Goal: Task Accomplishment & Management: Manage account settings

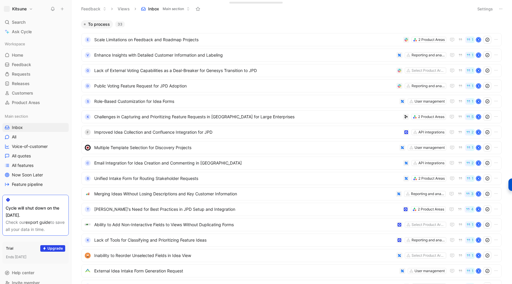
click at [63, 11] on button at bounding box center [62, 9] width 8 height 8
click at [85, 8] on button "New feedback c" at bounding box center [101, 11] width 63 height 10
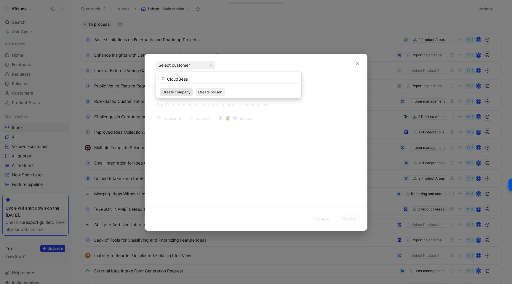
type input "CloudBees"
click at [185, 92] on span "Create company" at bounding box center [176, 92] width 28 height 6
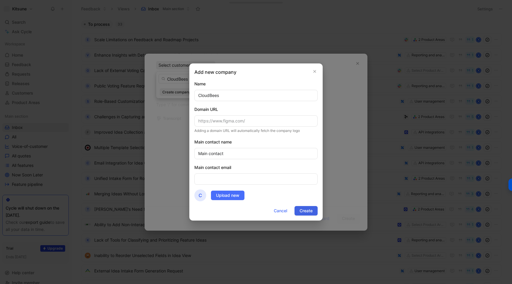
click at [303, 212] on span "Create" at bounding box center [306, 210] width 13 height 7
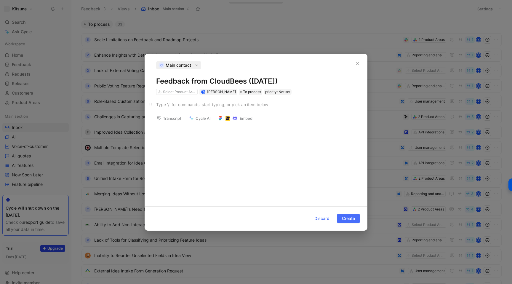
click at [183, 104] on div at bounding box center [256, 104] width 200 height 6
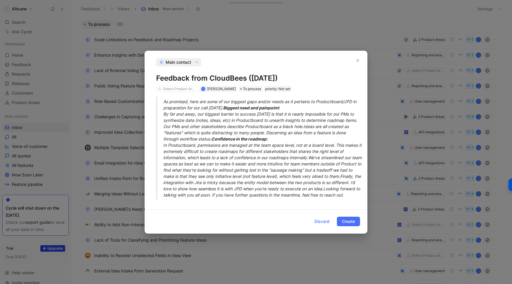
click at [163, 98] on blockquote "As promised, here are some of our biggest gaps and/or needs as it pertains to P…" at bounding box center [256, 148] width 222 height 103
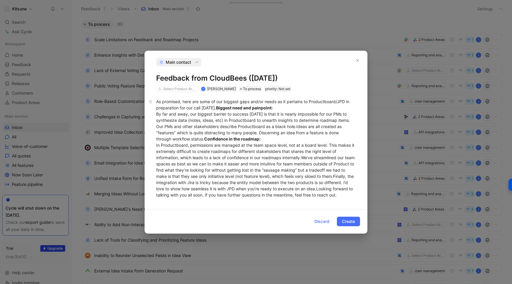
click at [231, 104] on div "As promised, here are some of our biggest gaps and/or needs as it pertains to P…" at bounding box center [256, 148] width 200 height 100
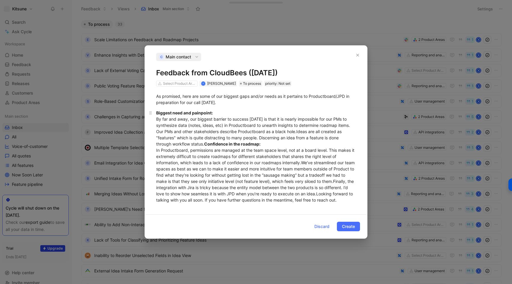
click at [209, 135] on div "Biggest need and painpoint: By far and away, our biggest barrier to success tod…" at bounding box center [256, 156] width 200 height 93
click at [209, 141] on strong "Confidence in the roadmap:" at bounding box center [232, 143] width 56 height 5
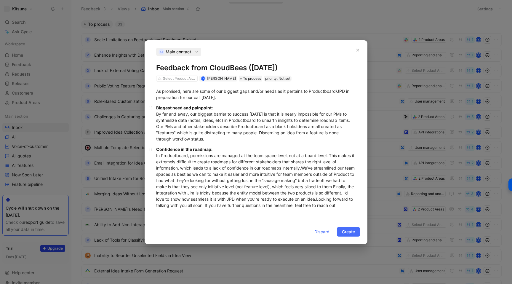
click at [165, 202] on div "Confidence in the roadmap: In Productboard, permissions are managed at the team…" at bounding box center [256, 177] width 200 height 62
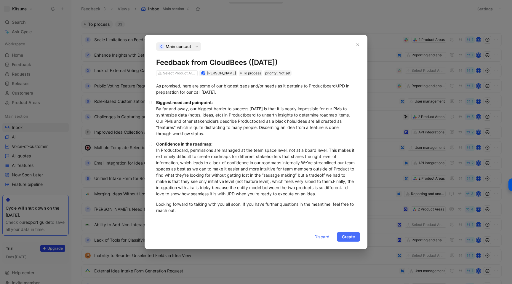
click at [308, 161] on div "Confidence in the roadmap: In Productboard, permissions are managed at the team…" at bounding box center [256, 169] width 200 height 56
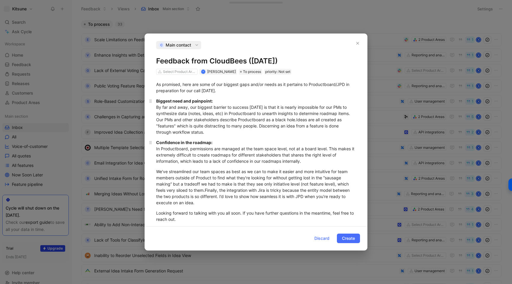
click at [217, 144] on div "Confidence in the roadmap: In Productboard, permissions are managed at the team…" at bounding box center [256, 151] width 200 height 25
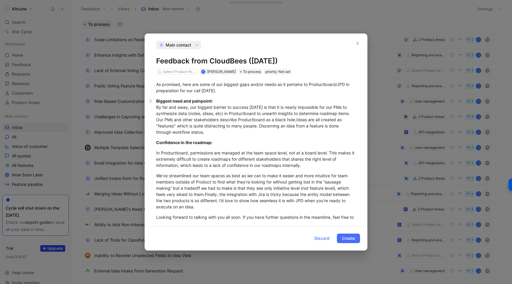
click at [156, 106] on div "Biggest need and painpoint: By far and away, our biggest barrier to success tod…" at bounding box center [256, 116] width 200 height 37
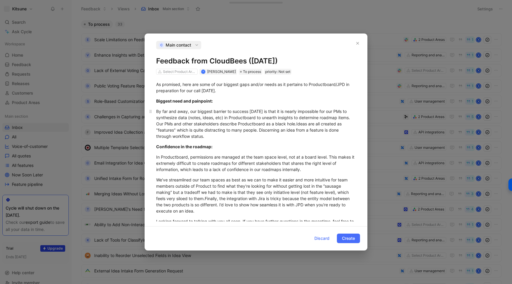
click at [156, 125] on div "By far and away, our biggest barrier to success today is that it is nearly impo…" at bounding box center [256, 123] width 200 height 31
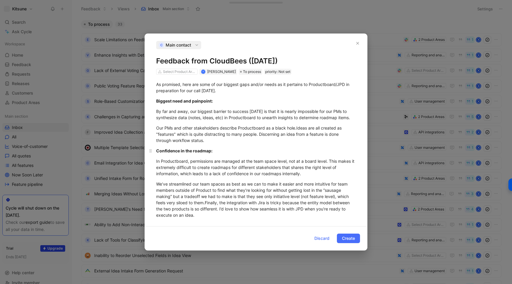
scroll to position [20, 0]
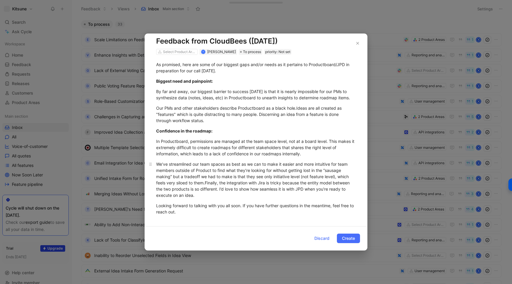
click at [197, 196] on div "We’ve streamlined our team spaces as best as we can to make it easier and more …" at bounding box center [256, 179] width 200 height 37
click at [205, 214] on div "Looking forward to talking with you all soon. If you have further questions in …" at bounding box center [256, 208] width 200 height 12
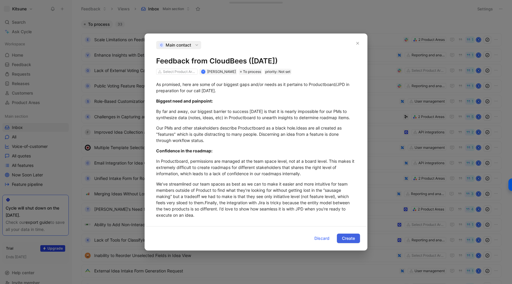
click at [347, 239] on span "Create" at bounding box center [348, 238] width 13 height 7
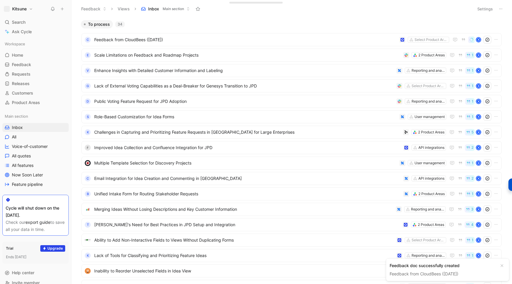
click at [18, 13] on button "Kitsune" at bounding box center [18, 9] width 32 height 8
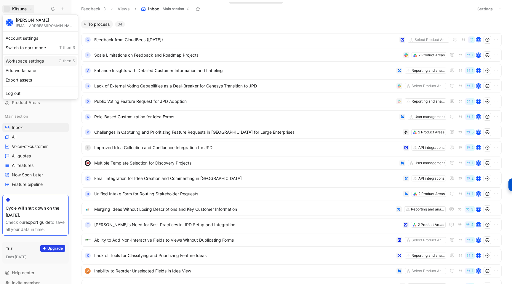
click at [19, 61] on div "Workspace settings G then S" at bounding box center [40, 60] width 73 height 9
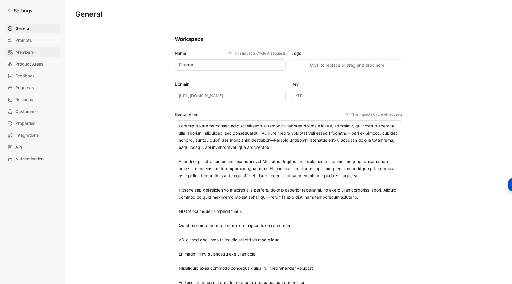
click at [26, 52] on span "Members" at bounding box center [24, 52] width 19 height 7
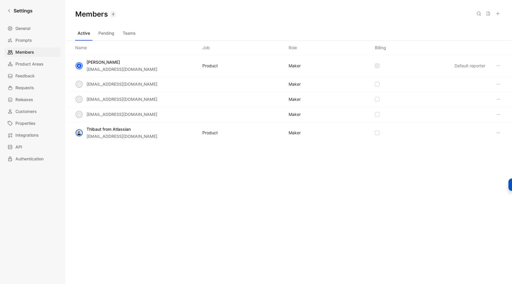
click at [501, 14] on button at bounding box center [498, 13] width 8 height 8
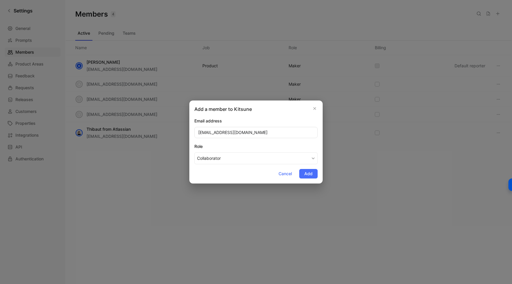
type input "mboudoukhane@atlassian.com"
click at [229, 153] on button "Collaborator" at bounding box center [255, 158] width 123 height 12
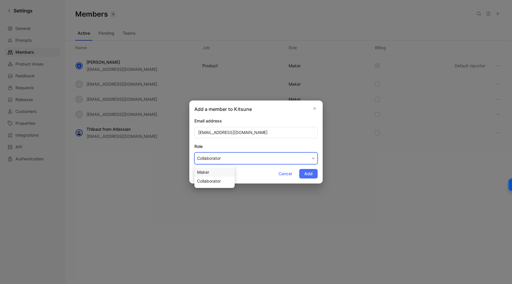
click at [222, 171] on div "Maker" at bounding box center [214, 172] width 35 height 7
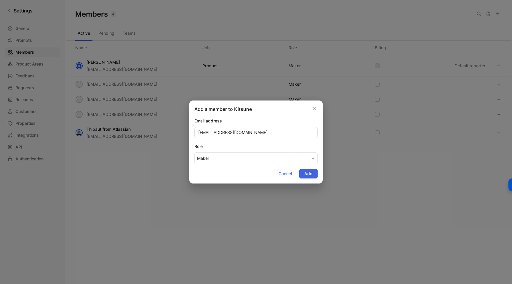
click at [310, 174] on span "Add" at bounding box center [308, 173] width 8 height 7
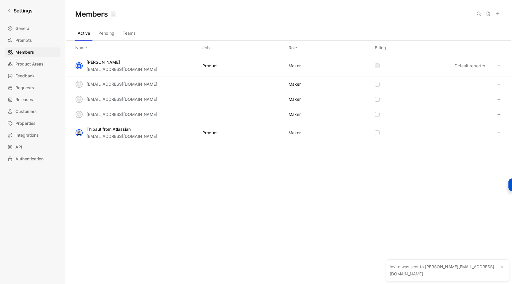
click at [106, 30] on button "Pending" at bounding box center [106, 32] width 21 height 9
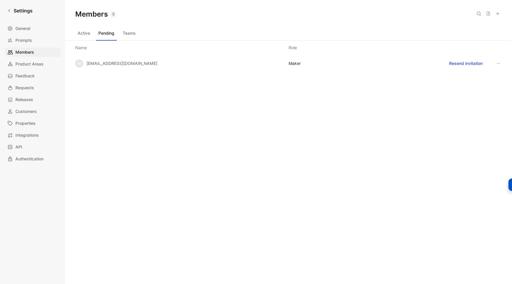
click at [125, 30] on button "Teams" at bounding box center [129, 32] width 18 height 9
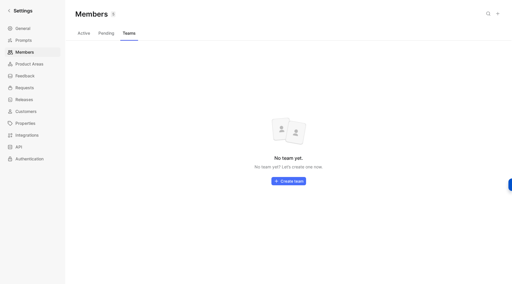
click at [85, 28] on div "Members 5 Saved" at bounding box center [289, 14] width 446 height 28
click at [85, 33] on button "Active" at bounding box center [83, 32] width 17 height 9
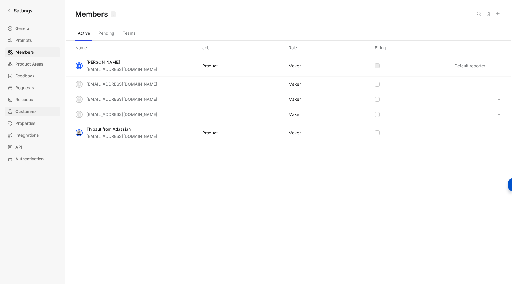
click at [24, 110] on span "Customers" at bounding box center [25, 111] width 21 height 7
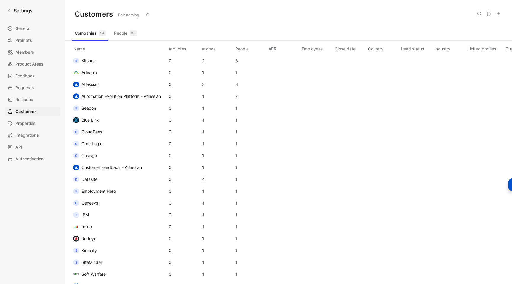
click at [93, 131] on span "CloudBees" at bounding box center [92, 131] width 21 height 5
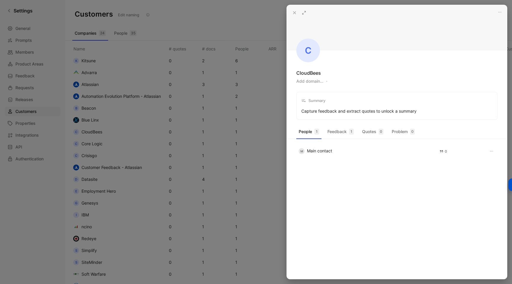
click at [317, 82] on button "Add domain…" at bounding box center [309, 81] width 27 height 7
type input "https://www.cloudbees.com/"
click at [293, 10] on button at bounding box center [295, 13] width 8 height 8
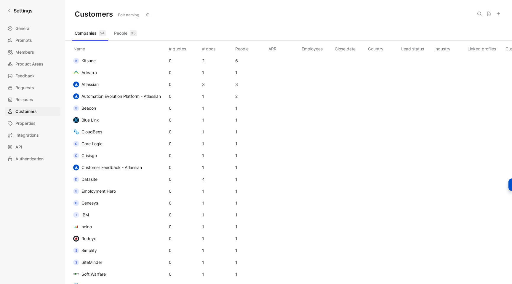
click at [101, 143] on span "Core Logic" at bounding box center [92, 143] width 21 height 5
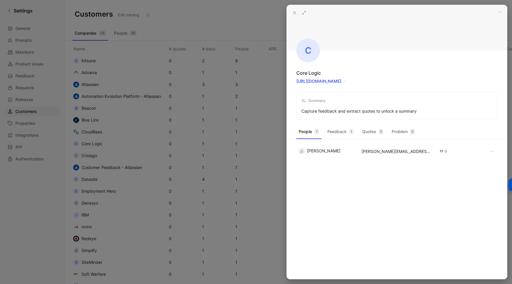
click at [295, 14] on icon at bounding box center [294, 12] width 5 height 5
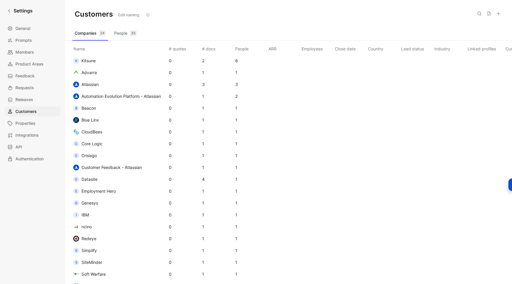
click at [97, 156] on span "Crisisgo" at bounding box center [89, 155] width 15 height 5
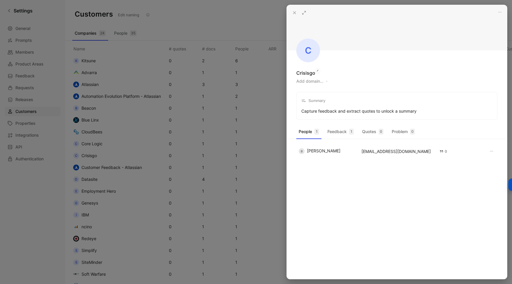
click at [301, 75] on div "Crisisgo" at bounding box center [305, 72] width 19 height 7
copy div "Crisisgo"
click at [315, 83] on button "Add domain…" at bounding box center [309, 81] width 27 height 7
type input "https://www.crisisgo.com/"
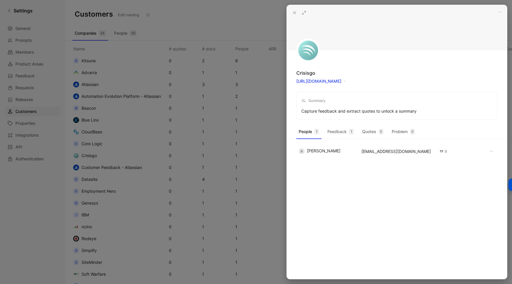
click at [328, 91] on div "Crisisgo https://www.crisisgo.com/ Summary Capture feedback and extract quotes …" at bounding box center [397, 62] width 220 height 115
click at [323, 82] on link "https://www.crisisgo.com/" at bounding box center [318, 81] width 45 height 5
click at [307, 74] on div "Crisisgo" at bounding box center [305, 72] width 19 height 7
click at [309, 74] on div "Crisisgo" at bounding box center [305, 72] width 19 height 7
click at [314, 74] on div "Crisisgo" at bounding box center [305, 72] width 19 height 7
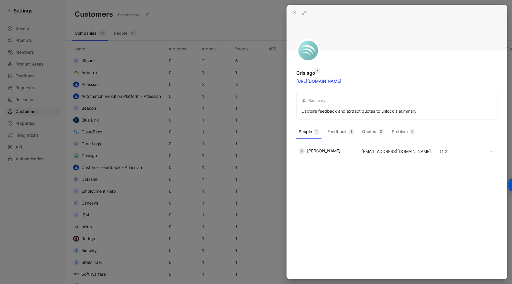
click at [316, 72] on icon "button" at bounding box center [317, 70] width 3 height 5
click at [312, 74] on input "Crisisgo" at bounding box center [331, 73] width 70 height 9
type input "Crisis Go"
drag, startPoint x: 293, startPoint y: 10, endPoint x: 271, endPoint y: 46, distance: 41.5
click at [293, 10] on icon at bounding box center [294, 12] width 5 height 5
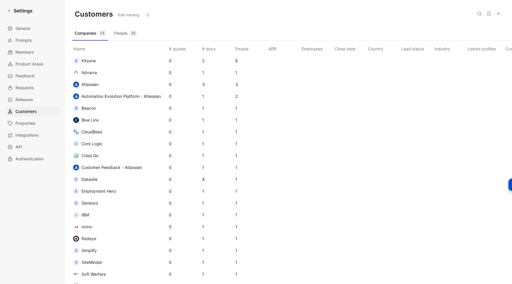
scroll to position [16, 0]
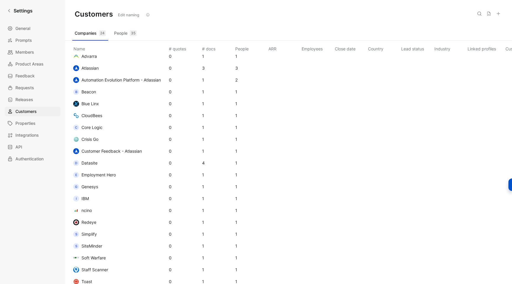
click at [116, 152] on span "Customer Feedback - Atlassian" at bounding box center [112, 151] width 60 height 5
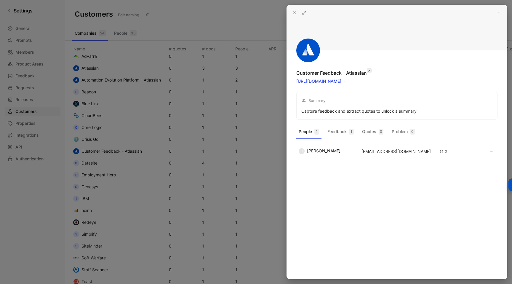
click at [370, 71] on icon "button" at bounding box center [369, 70] width 3 height 5
click at [335, 71] on input "Customer Feedback - Atlassian" at bounding box center [331, 73] width 70 height 9
type input "Atlassian - Customer Feedback"
click at [293, 15] on icon at bounding box center [294, 12] width 5 height 5
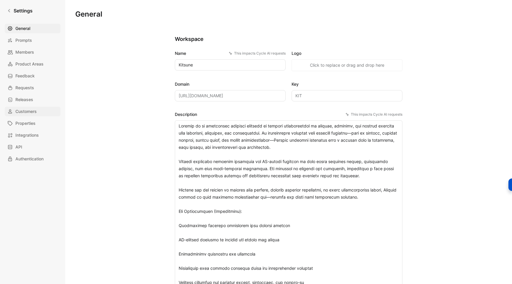
click at [21, 113] on span "Customers" at bounding box center [25, 111] width 21 height 7
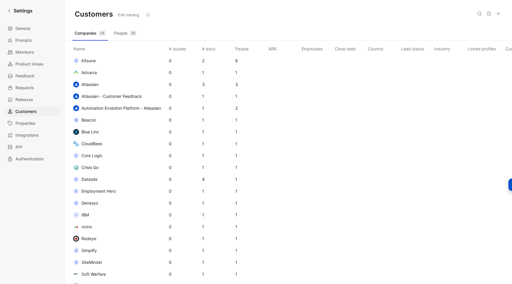
click at [127, 109] on span "Automation Evolution Platform - Atlassian" at bounding box center [121, 108] width 79 height 5
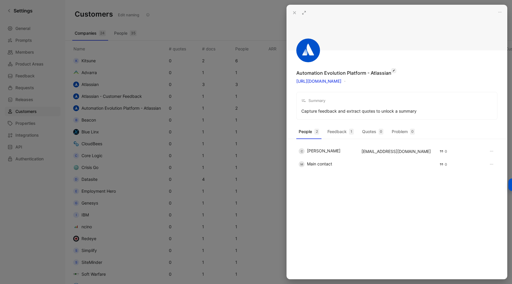
click at [392, 72] on icon "button" at bounding box center [393, 70] width 3 height 5
click at [339, 74] on input "Automation Evolution Platform - Atlassian" at bounding box center [331, 73] width 70 height 9
type input "Atlassian - Automation"
click at [293, 13] on icon at bounding box center [294, 12] width 5 height 5
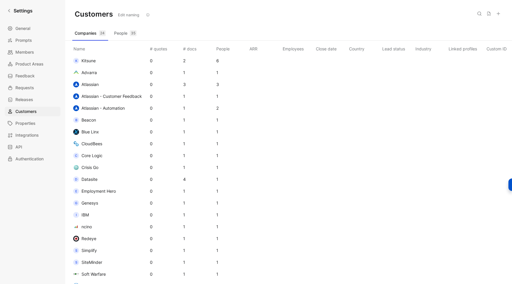
click at [92, 120] on span "Beacon" at bounding box center [89, 119] width 15 height 5
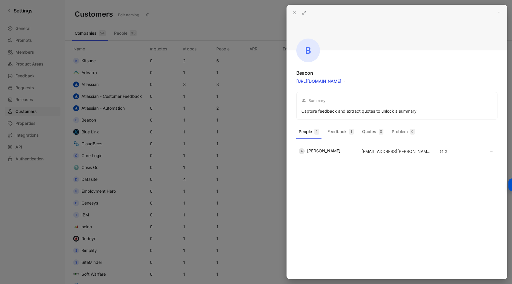
click at [276, 82] on div at bounding box center [256, 142] width 512 height 284
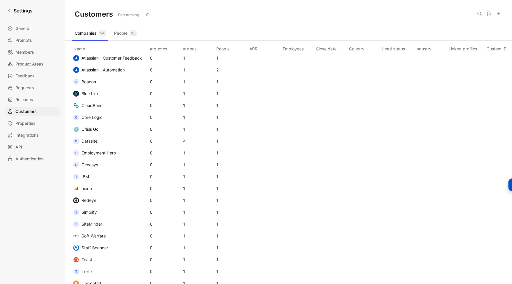
scroll to position [40, 0]
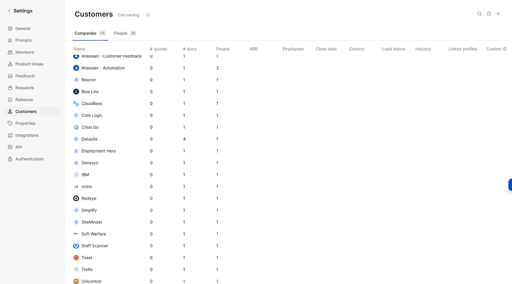
click at [96, 138] on span "Datasite" at bounding box center [90, 138] width 16 height 5
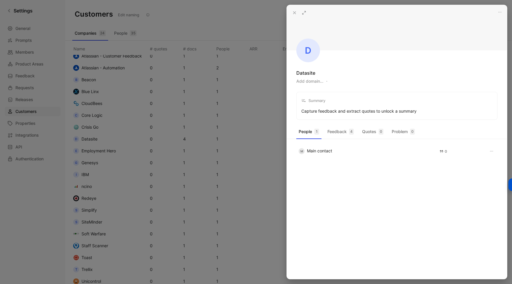
click at [309, 85] on div "D Datasite Add domain… Summary Capture feedback and extract quotes to unlock a …" at bounding box center [397, 62] width 220 height 115
click at [307, 84] on button "Add domain…" at bounding box center [309, 81] width 27 height 7
type input "[URL][DOMAIN_NAME]"
click at [292, 14] on icon at bounding box center [294, 12] width 5 height 5
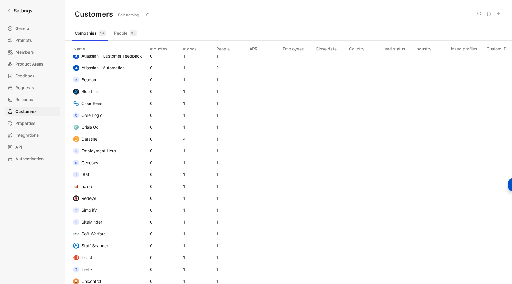
click at [102, 151] on span "Employment Hero" at bounding box center [99, 150] width 34 height 5
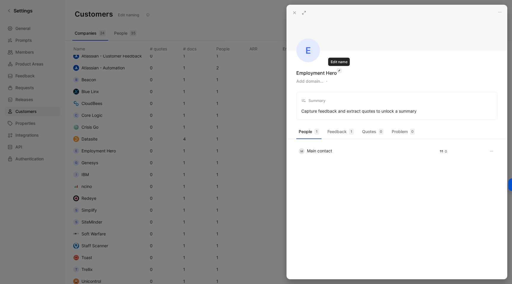
drag, startPoint x: 297, startPoint y: 72, endPoint x: 339, endPoint y: 70, distance: 42.5
click at [337, 70] on div "Employment Hero" at bounding box center [316, 72] width 41 height 7
click at [304, 81] on button "Add domain…" at bounding box center [309, 81] width 27 height 7
type input "[URL][DOMAIN_NAME]"
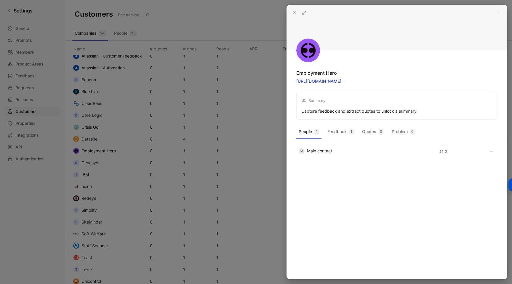
click at [220, 18] on div at bounding box center [256, 142] width 512 height 284
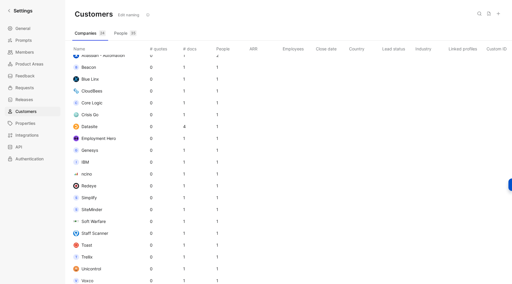
scroll to position [53, 0]
click at [99, 151] on button "G Genesys" at bounding box center [85, 149] width 29 height 9
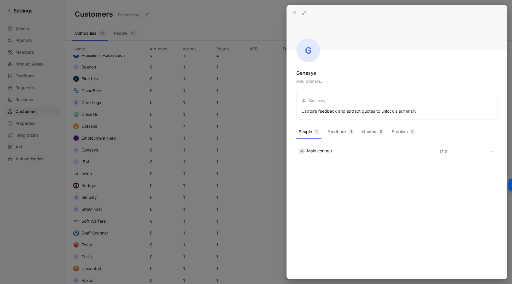
click at [101, 157] on div at bounding box center [256, 142] width 512 height 284
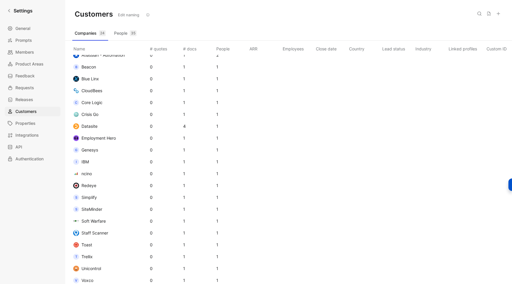
click at [88, 161] on span "IBM" at bounding box center [85, 161] width 7 height 5
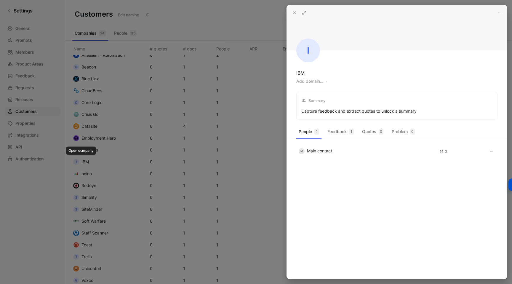
click at [314, 78] on button "Add domain…" at bounding box center [309, 81] width 27 height 7
type input "[URL][DOMAIN_NAME]"
click at [329, 81] on link "[URL][DOMAIN_NAME]" at bounding box center [318, 81] width 45 height 5
click at [296, 14] on icon at bounding box center [294, 12] width 5 height 5
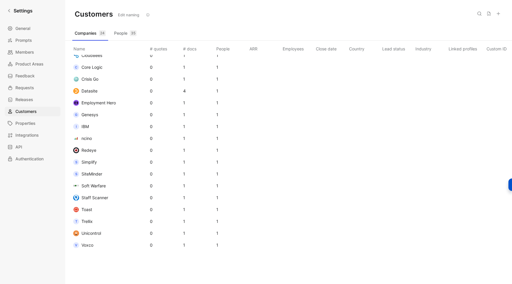
scroll to position [90, 0]
click at [102, 159] on td "S Simplify" at bounding box center [109, 160] width 79 height 12
click at [88, 161] on span "Simplify" at bounding box center [89, 160] width 15 height 5
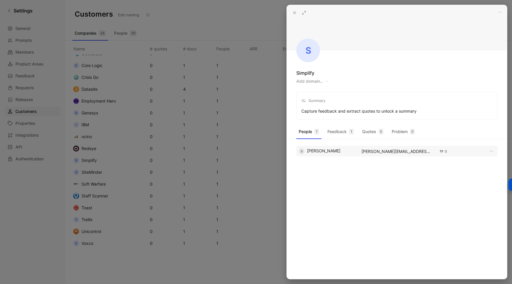
copy div "[DOMAIN_NAME]"
drag, startPoint x: 400, startPoint y: 151, endPoint x: 384, endPoint y: 151, distance: 16.6
click at [384, 151] on div "[PERSON_NAME][EMAIL_ADDRESS][DOMAIN_NAME]" at bounding box center [397, 151] width 71 height 4
click at [307, 80] on button "Add domain…" at bounding box center [309, 81] width 27 height 7
type input "[URL][DOMAIN_NAME]"
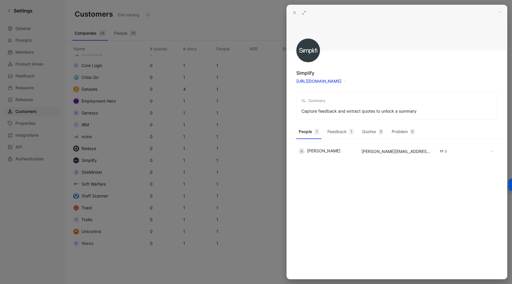
click at [293, 14] on icon at bounding box center [294, 12] width 5 height 5
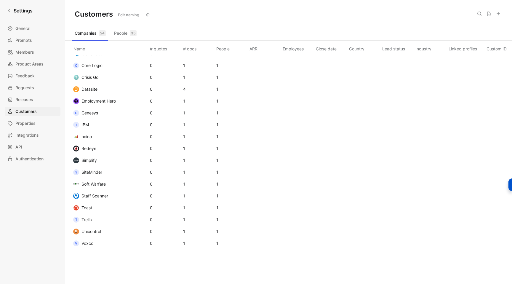
click at [109, 171] on td "S SiteMinder" at bounding box center [109, 172] width 79 height 12
click at [92, 174] on span "SiteMinder" at bounding box center [92, 172] width 21 height 5
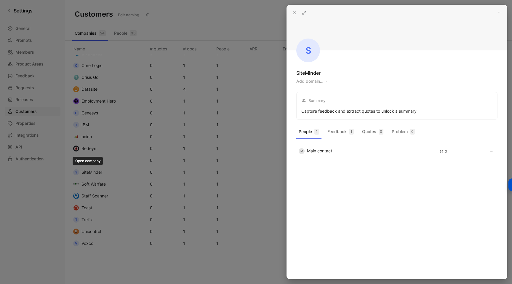
click at [315, 82] on button "Add domain…" at bounding box center [309, 81] width 27 height 7
type input "[URL][DOMAIN_NAME]"
click at [293, 10] on icon at bounding box center [294, 12] width 5 height 5
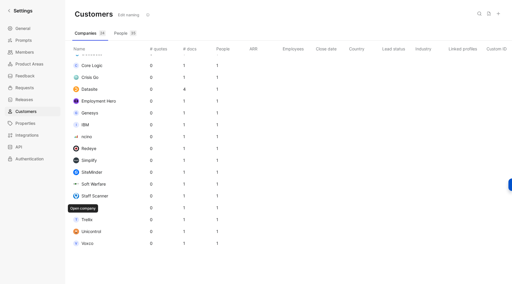
click at [90, 221] on span "Trellix" at bounding box center [87, 219] width 11 height 5
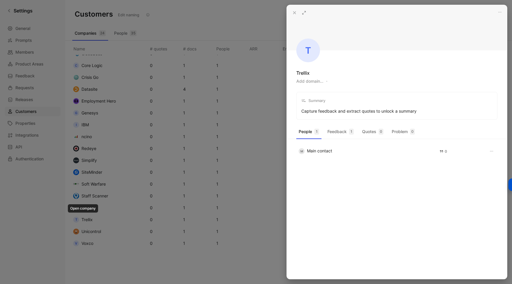
click at [314, 81] on button "Add domain…" at bounding box center [309, 81] width 27 height 7
type input "[URL][DOMAIN_NAME]"
click at [293, 10] on icon at bounding box center [294, 12] width 5 height 5
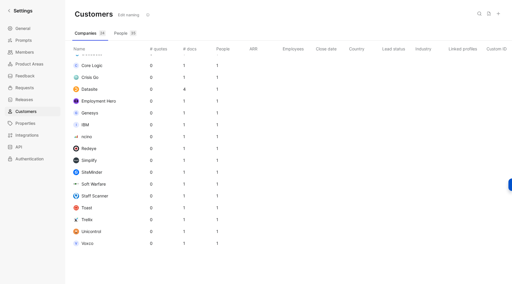
click at [90, 244] on span "Voxco" at bounding box center [88, 243] width 12 height 5
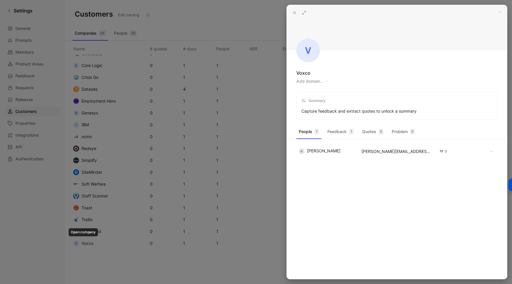
click at [319, 81] on button "Add domain…" at bounding box center [309, 81] width 27 height 7
type input "[URL][DOMAIN_NAME]"
click at [293, 13] on icon at bounding box center [294, 12] width 5 height 5
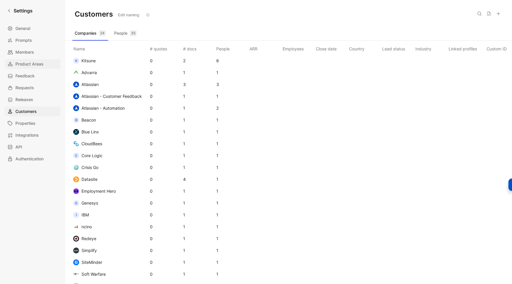
click at [24, 67] on span "Product Areas" at bounding box center [29, 63] width 28 height 7
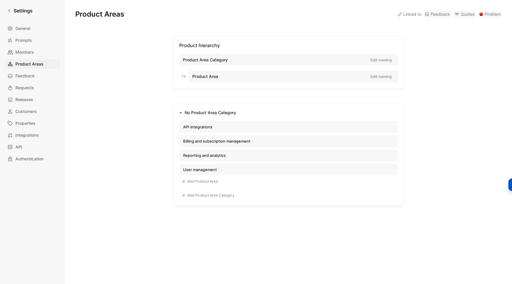
click at [257, 166] on button "User management" at bounding box center [288, 170] width 219 height 12
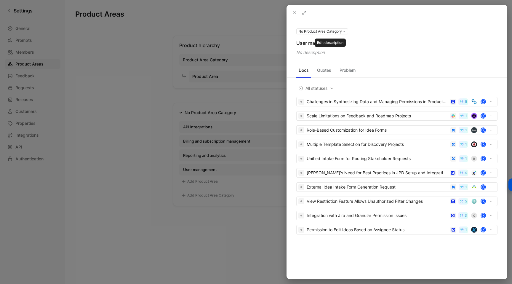
click at [0, 0] on icon at bounding box center [0, 0] width 0 height 0
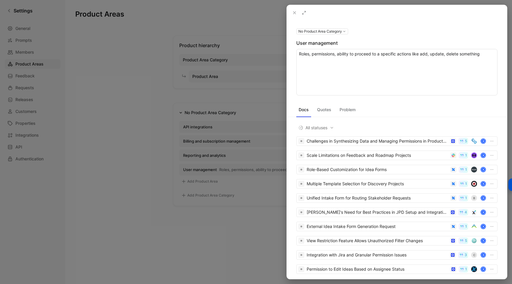
click at [447, 55] on textarea "Roles, permissions, ability to proceed to a specific actions like add, update, …" at bounding box center [396, 72] width 201 height 47
click at [488, 52] on textarea "Roles, permissions, ability to proceed to a specific actions like add, update o…" at bounding box center [396, 72] width 201 height 47
type textarea "Roles, permissions, ability to proceed to a specific actions like add, update o…"
click at [394, 39] on div "No Product Area Category User management Roles, permissions, ability to proceed…" at bounding box center [397, 62] width 220 height 68
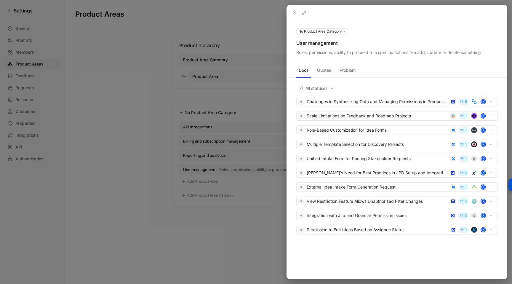
click at [293, 12] on icon at bounding box center [294, 12] width 5 height 5
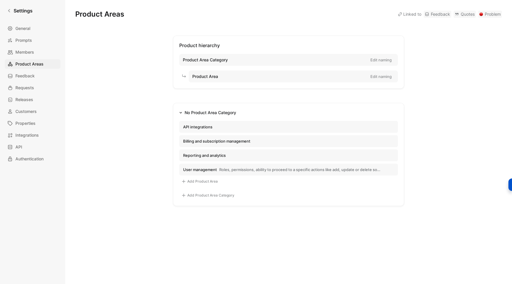
click at [253, 151] on button "Reporting and analytics" at bounding box center [288, 155] width 219 height 12
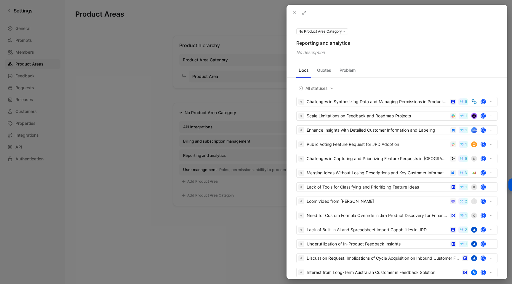
click at [297, 13] on icon at bounding box center [294, 12] width 5 height 5
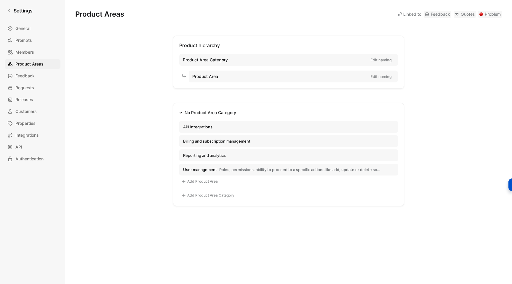
click at [240, 130] on button "API integrations" at bounding box center [288, 127] width 219 height 12
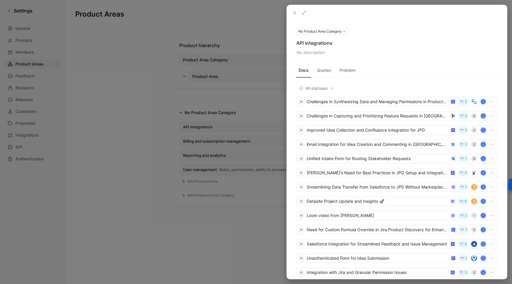
scroll to position [46, 0]
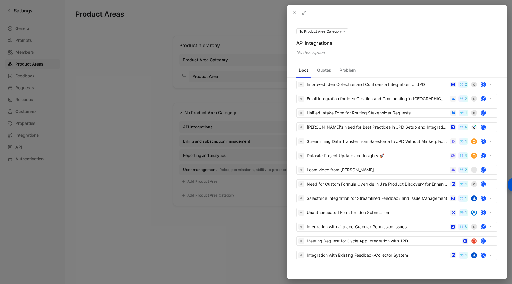
click at [126, 126] on div at bounding box center [256, 142] width 512 height 284
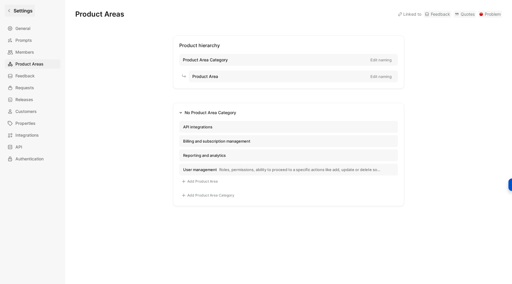
click at [10, 12] on icon at bounding box center [9, 11] width 4 height 4
